Goal: Navigation & Orientation: Go to known website

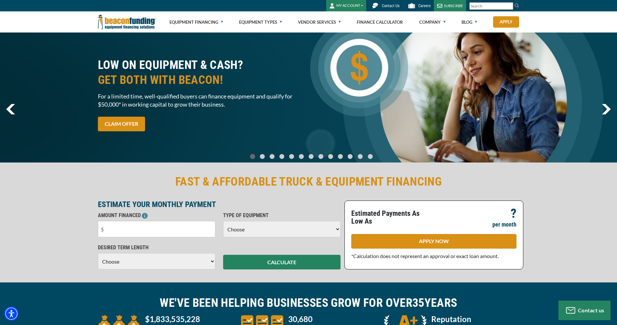
click at [346, 6] on button "MY ACCOUNT" at bounding box center [346, 5] width 40 height 11
click at [345, 18] on link "Login" at bounding box center [352, 20] width 51 height 16
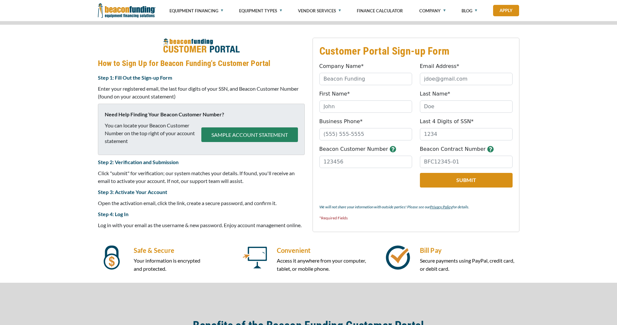
scroll to position [259, 0]
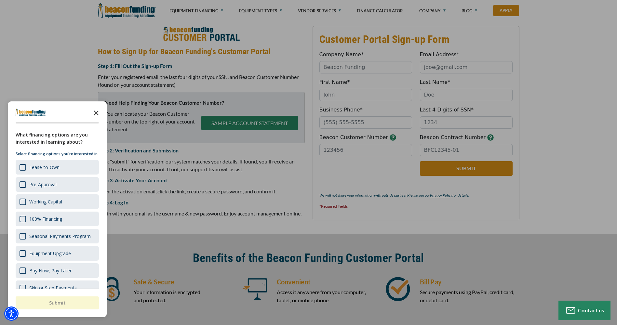
click at [95, 111] on icon "Close the survey" at bounding box center [96, 112] width 13 height 13
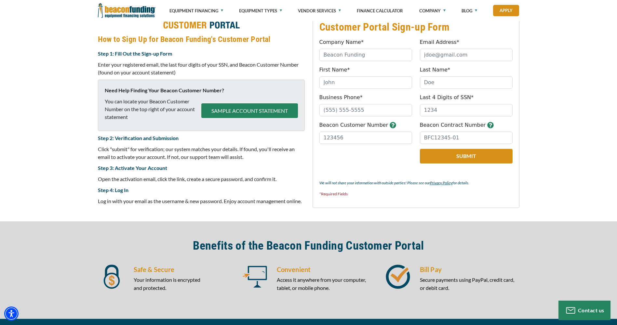
scroll to position [272, 0]
